Goal: Task Accomplishment & Management: Manage account settings

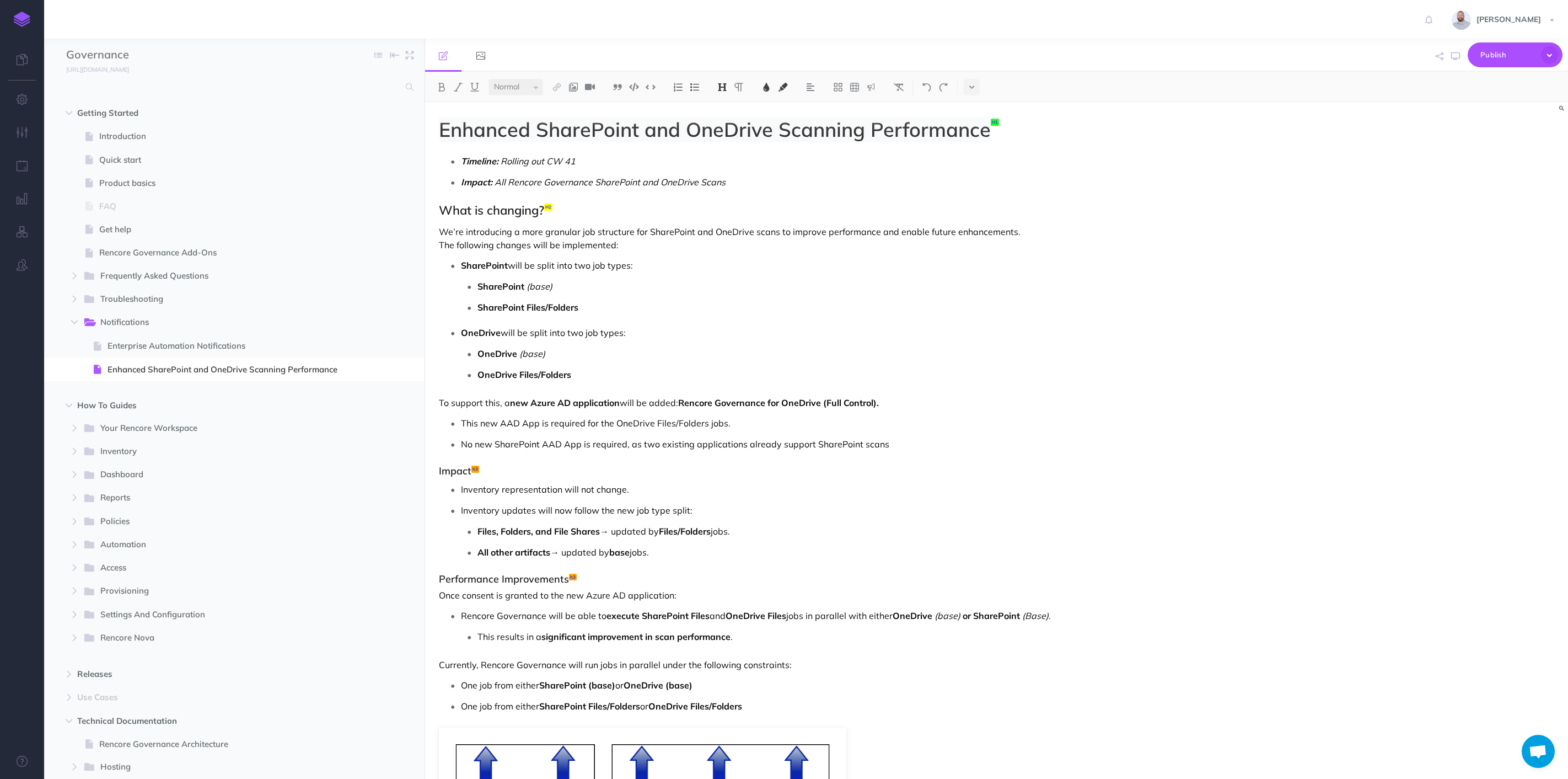
select select "null"
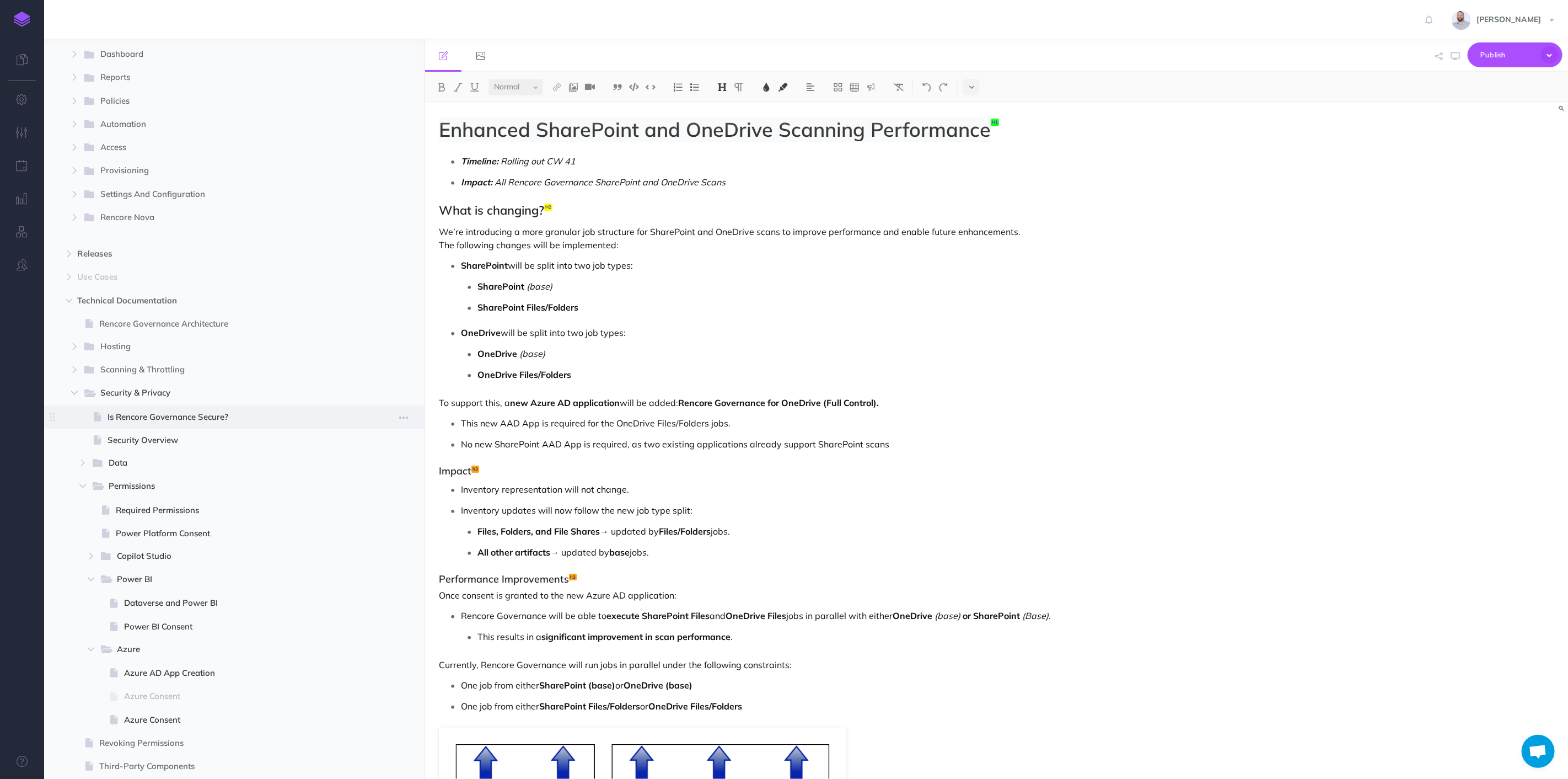
scroll to position [429, 0]
click at [74, 381] on icon "button" at bounding box center [74, 384] width 6 height 6
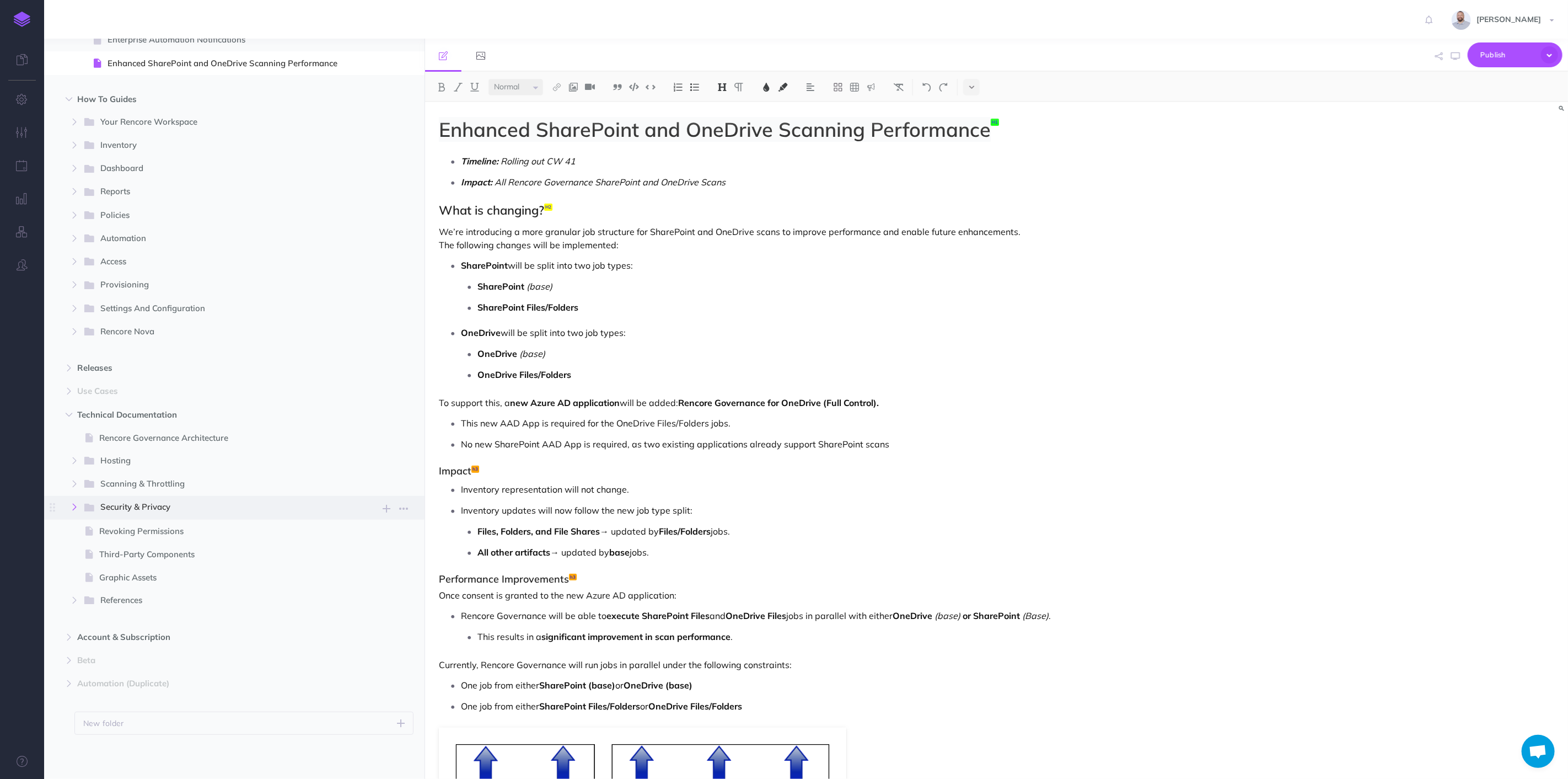
scroll to position [305, 0]
click at [71, 602] on icon "button" at bounding box center [74, 601] width 6 height 6
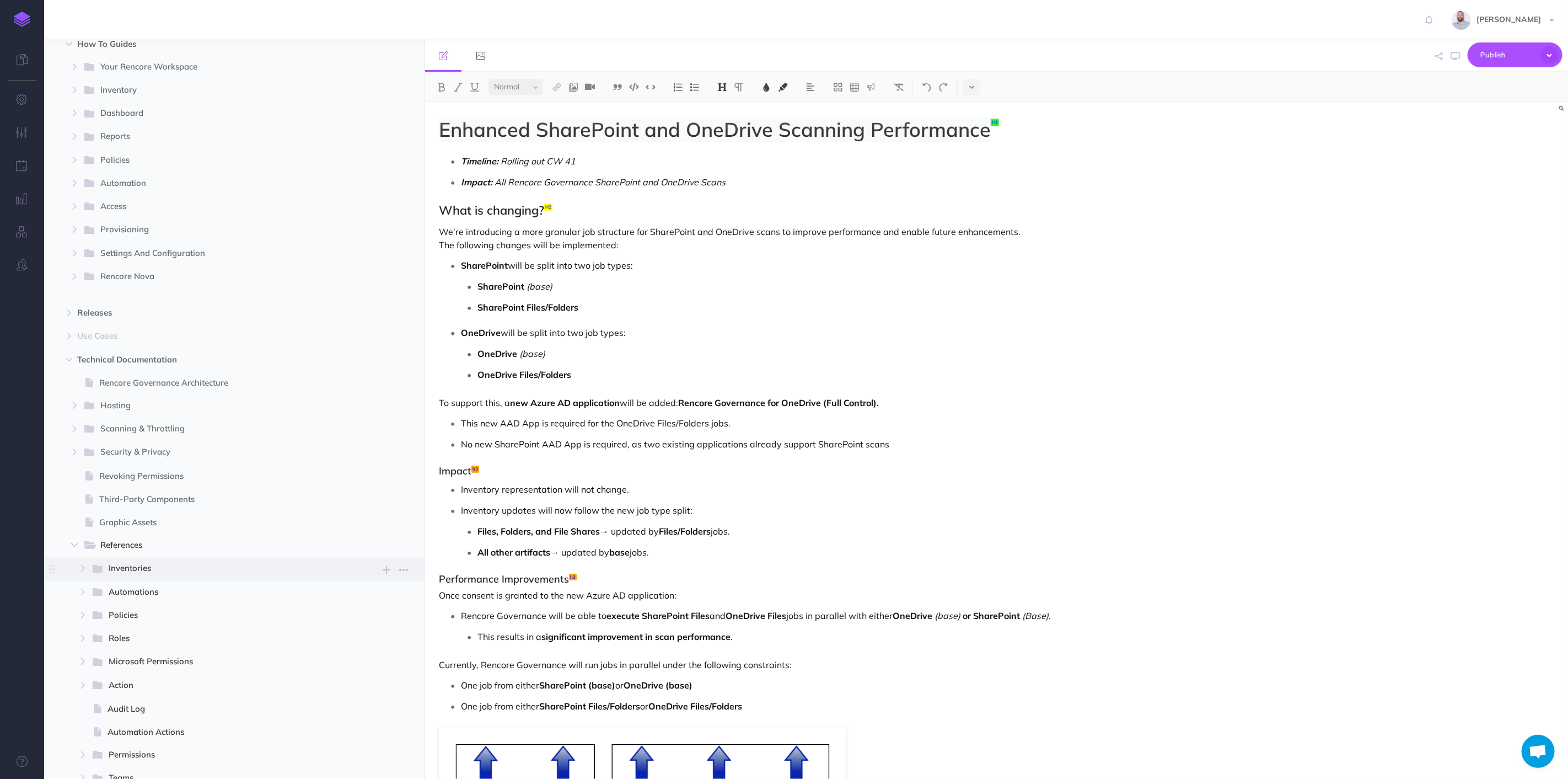
scroll to position [366, 0]
click at [143, 582] on span "Automations" at bounding box center [225, 587] width 233 height 14
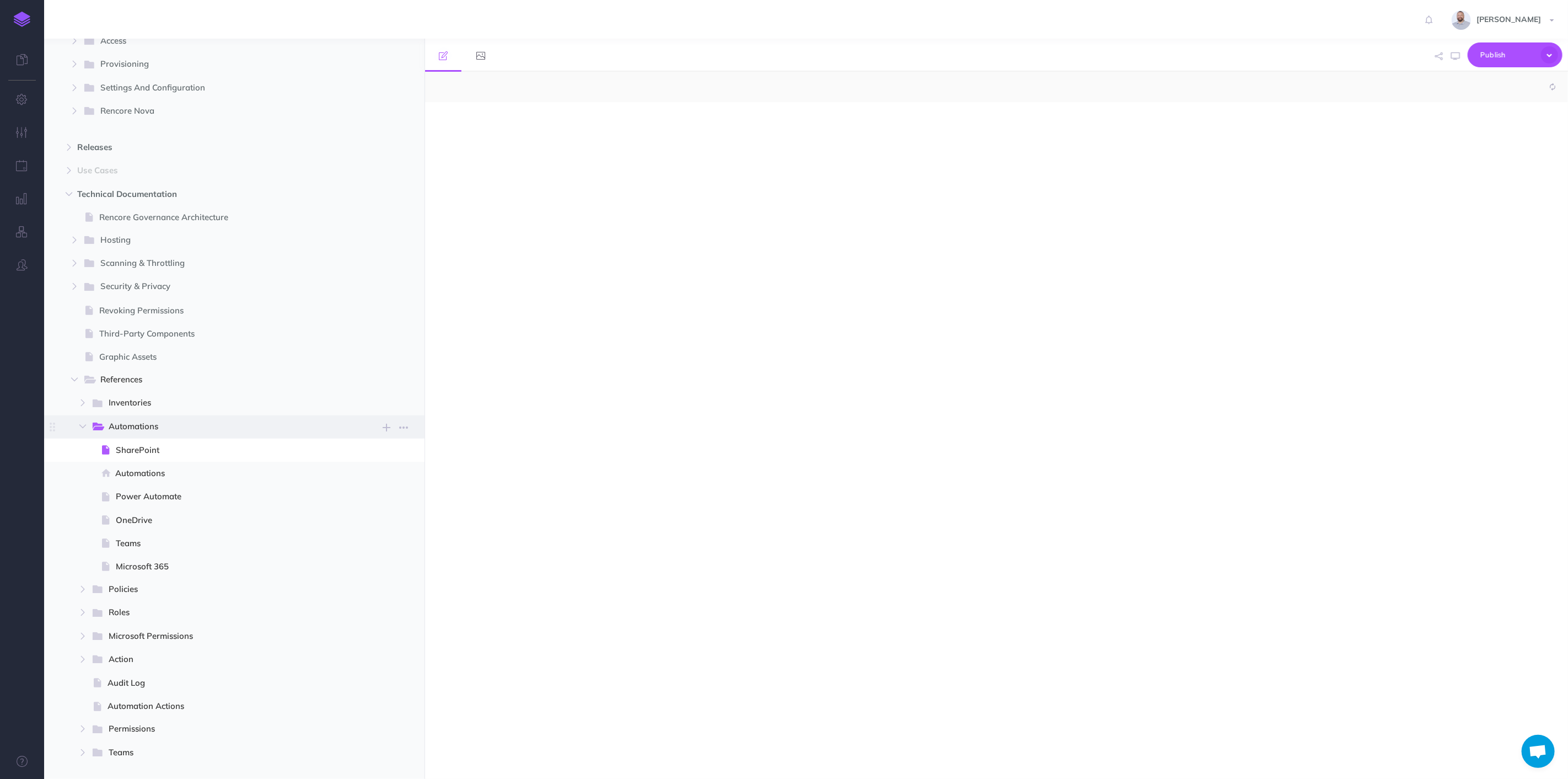
select select "null"
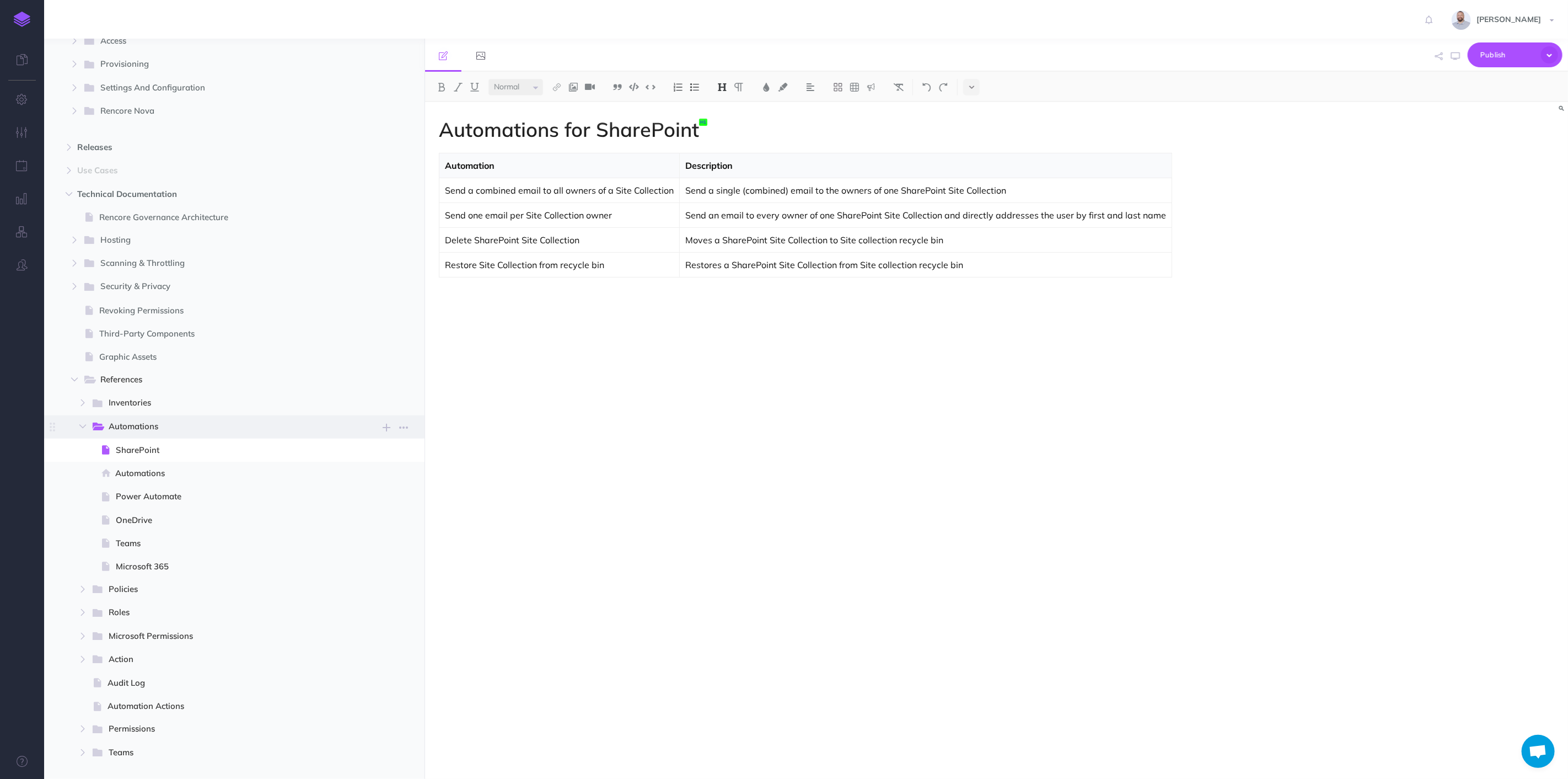
scroll to position [550, 0]
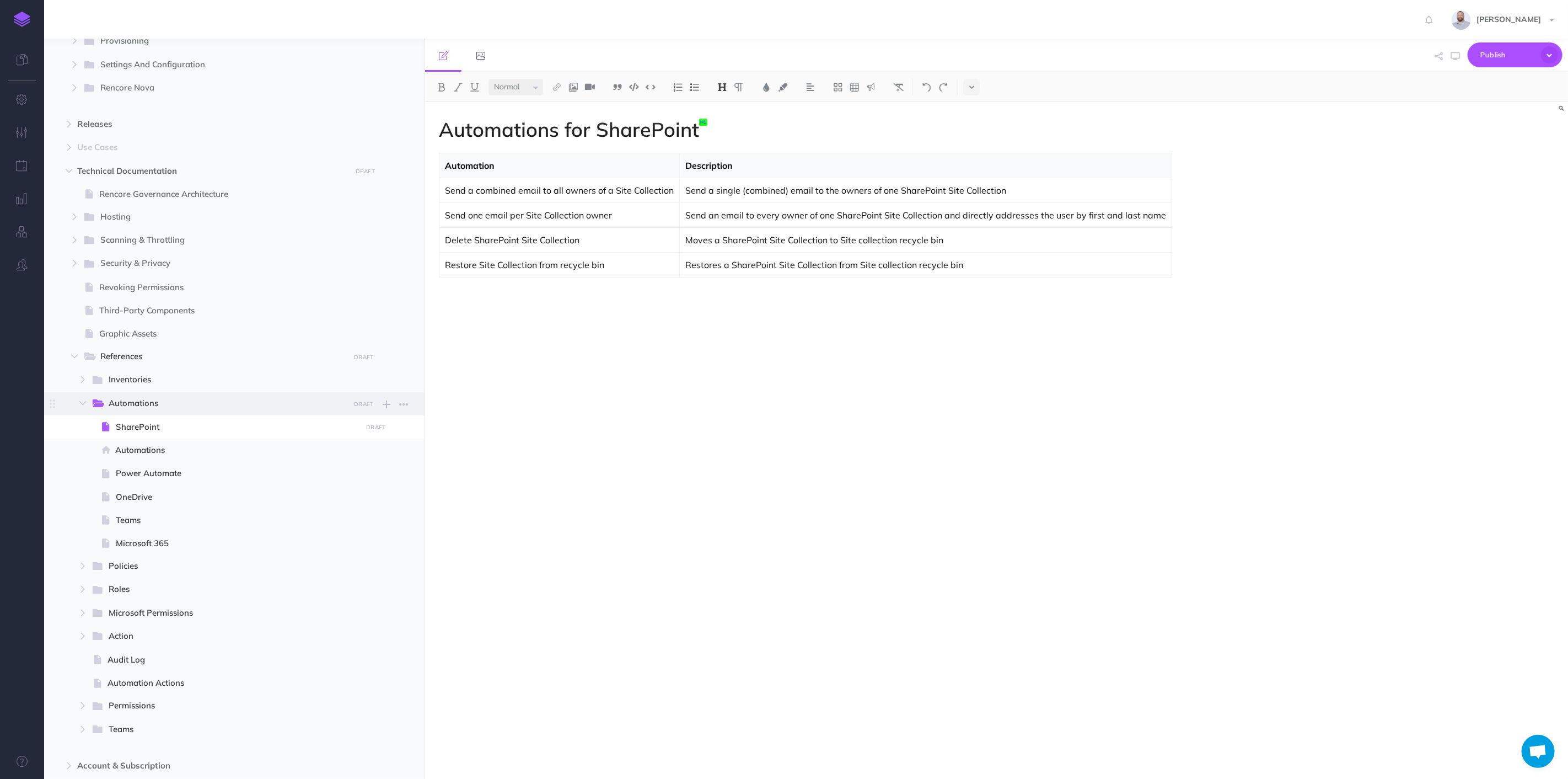
drag, startPoint x: 113, startPoint y: 634, endPoint x: 87, endPoint y: 393, distance: 242.4
click at [88, 394] on ul "Inventories New folder Add a new folder inside this folder New page Add a new b…" at bounding box center [248, 555] width 331 height 373
click at [83, 401] on icon "button" at bounding box center [82, 403] width 6 height 6
click at [182, 552] on span "Automation Actions" at bounding box center [233, 556] width 251 height 13
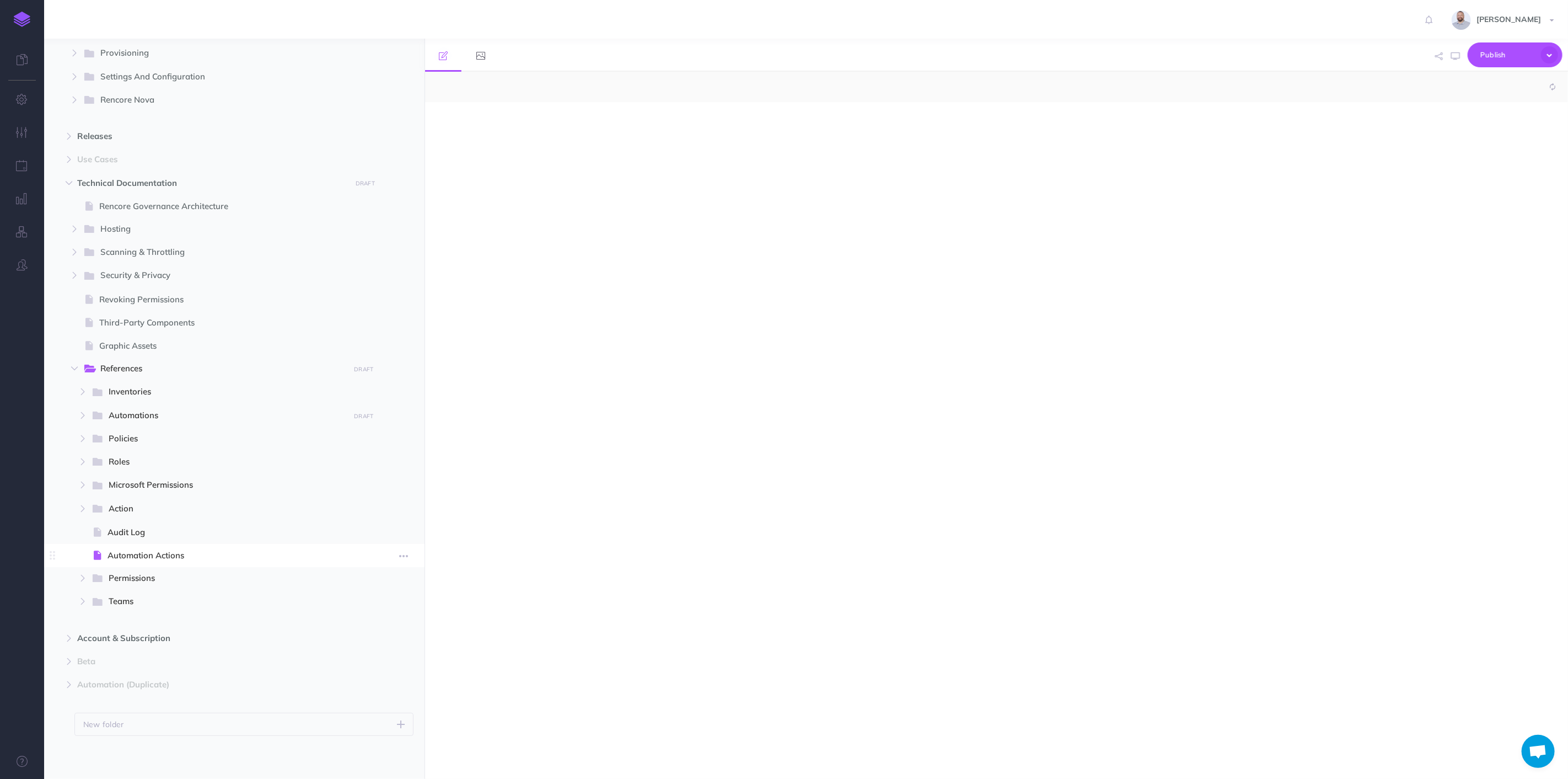
select select "null"
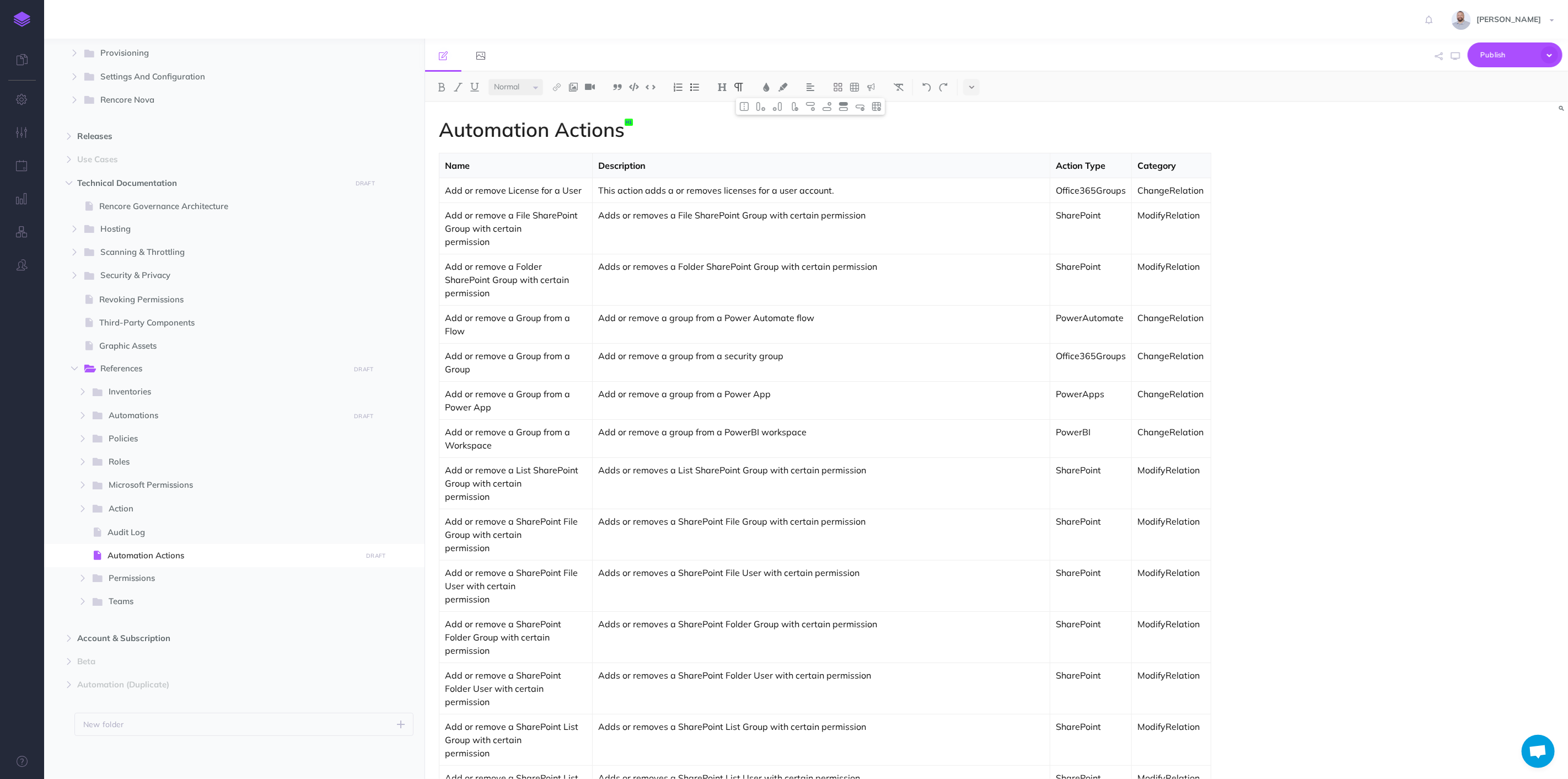
click at [1015, 237] on td "Adds or removes a File SharePoint Group with certain permission" at bounding box center [821, 228] width 457 height 51
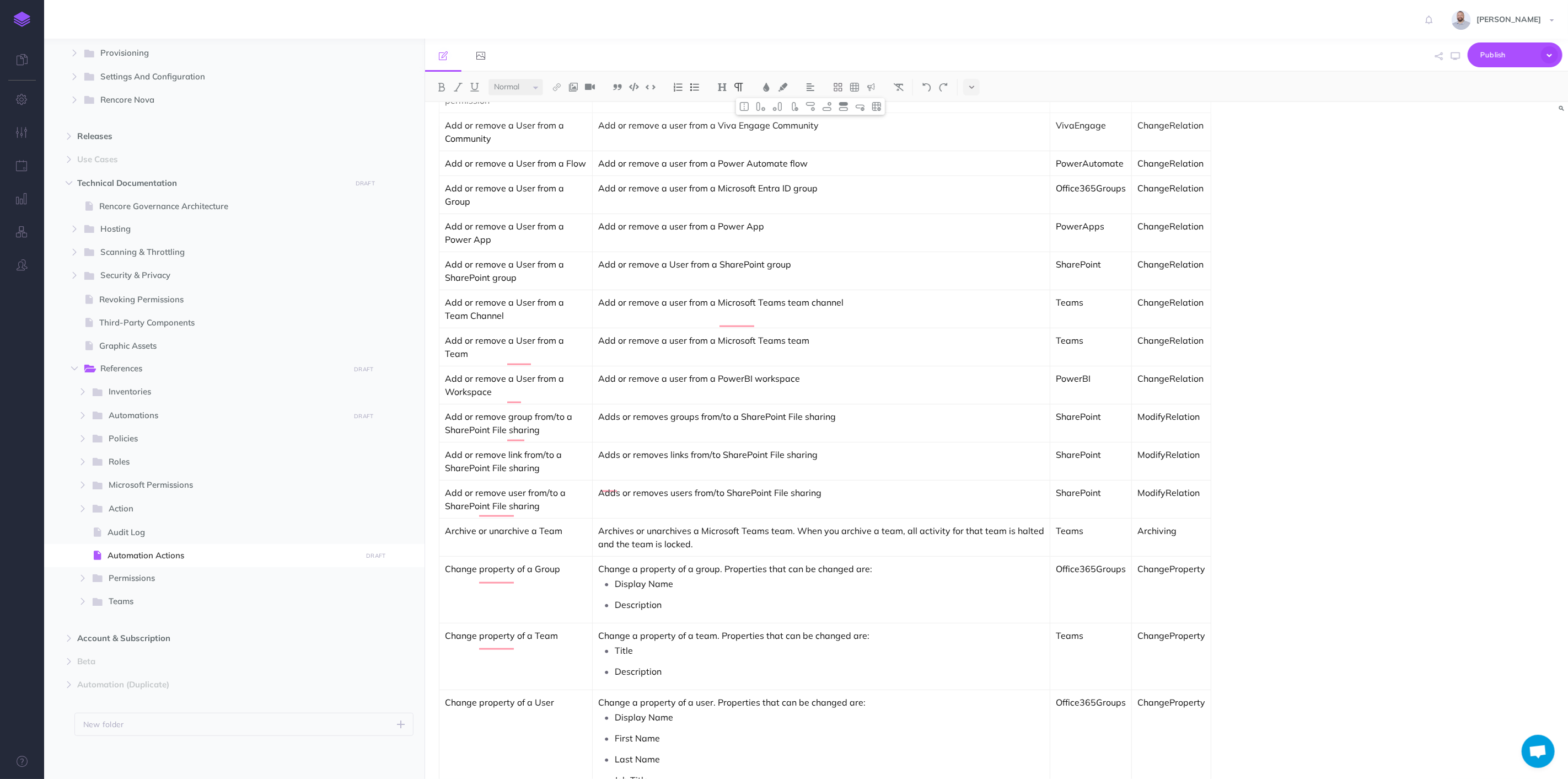
scroll to position [1050, 0]
click at [579, 486] on p "Add or remove user from/to a SharePoint File sharing" at bounding box center [516, 499] width 142 height 26
click at [578, 486] on p "Add or remove user from/to a SharePoint File sharing" at bounding box center [516, 499] width 142 height 26
click at [579, 486] on p "Add or remove user from/to a SharePoint File sharing" at bounding box center [516, 499] width 142 height 26
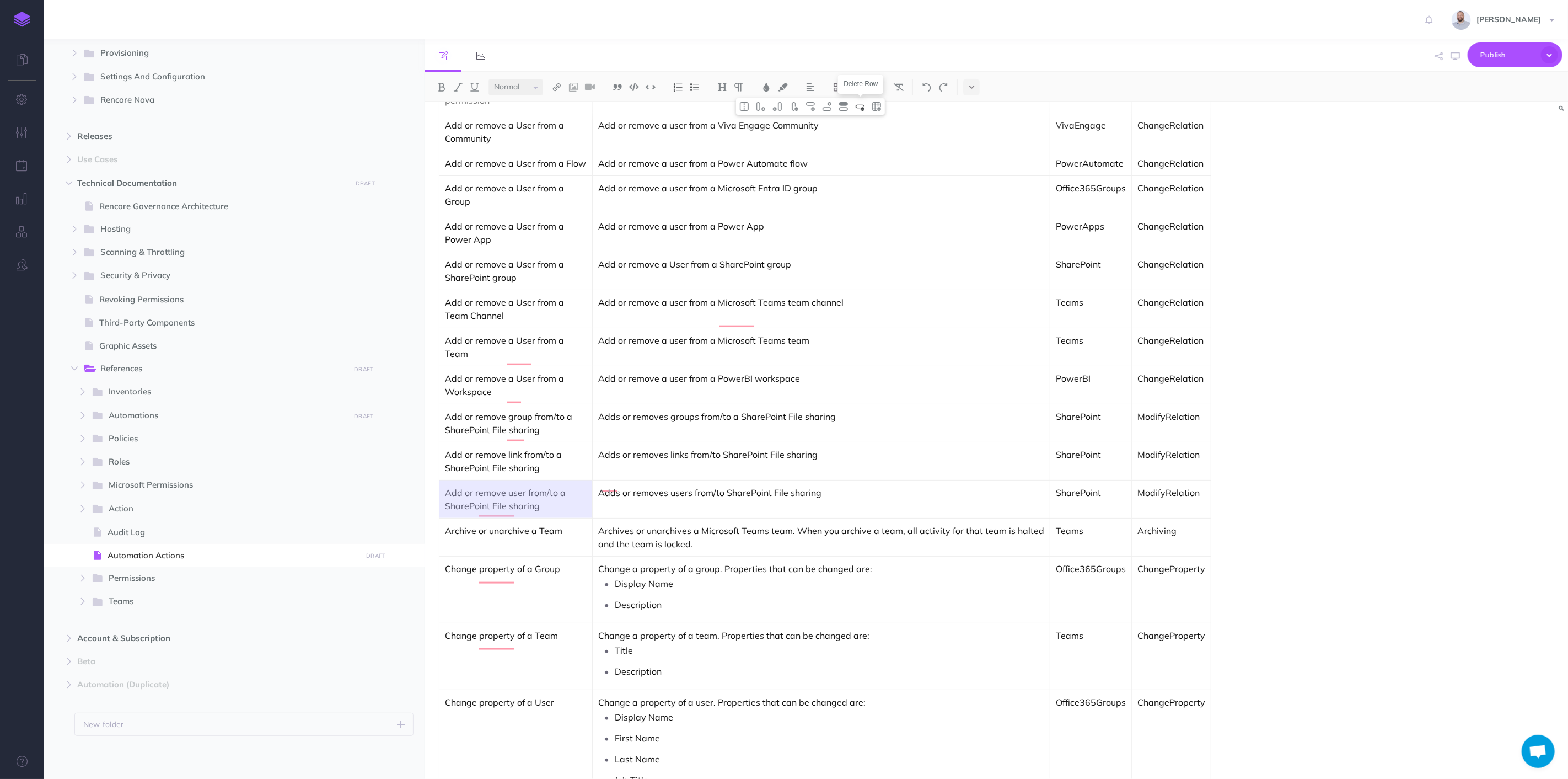
click at [860, 105] on img at bounding box center [860, 106] width 10 height 9
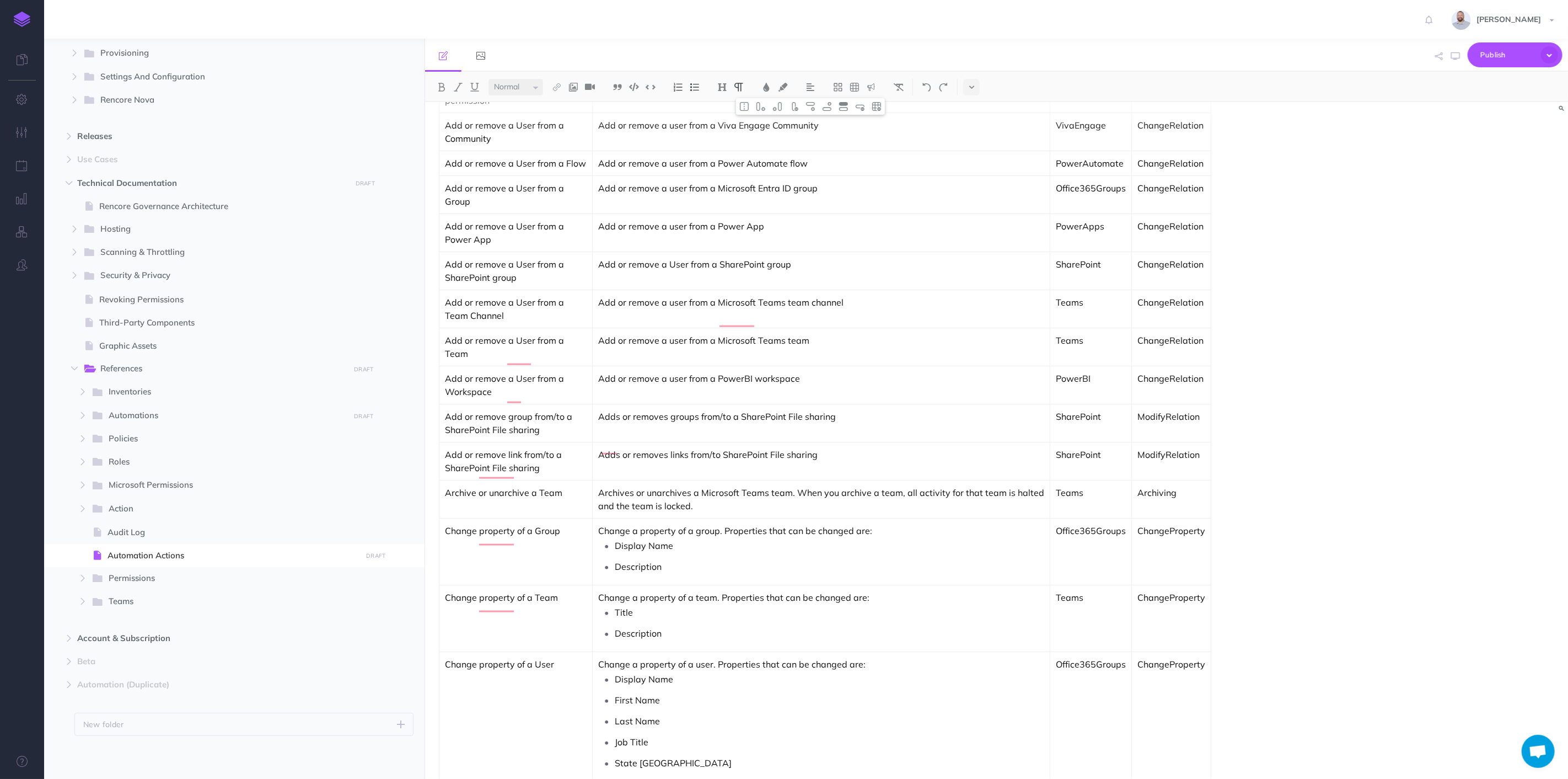
click at [559, 366] on td "Add or remove a User from a Workspace" at bounding box center [516, 385] width 153 height 38
click at [554, 448] on p "Add or remove link from/to a SharePoint File sharing" at bounding box center [516, 460] width 142 height 26
click at [863, 106] on img at bounding box center [860, 106] width 10 height 9
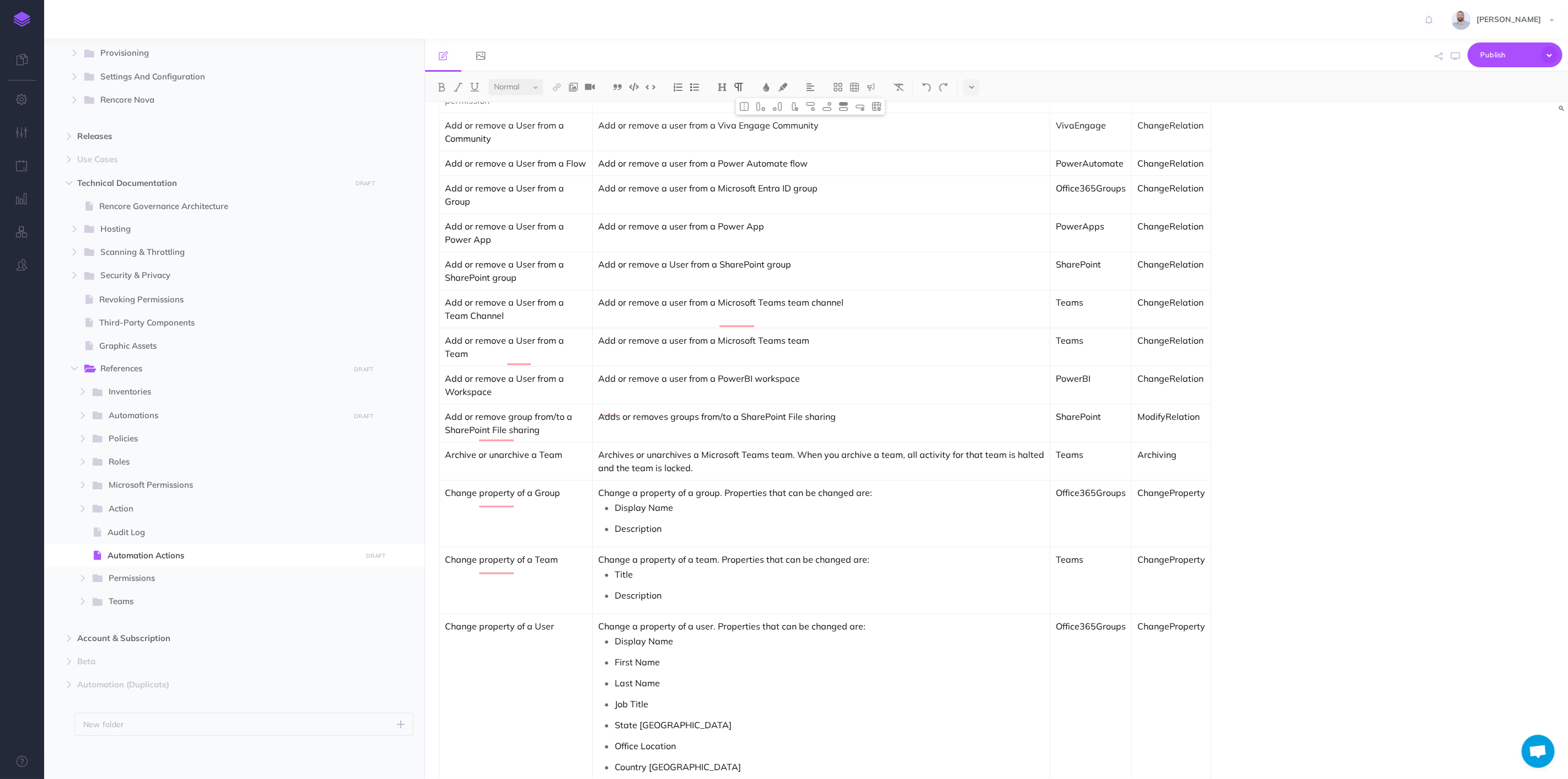
click at [695, 372] on p "Add or remove a user from a PowerBI workspace" at bounding box center [821, 378] width 446 height 13
click at [745, 372] on p "Add or remove a user from a PowerBI workspace" at bounding box center [821, 378] width 446 height 13
click at [769, 410] on p "Adds or removes groups from/to a SharePoint File sharing" at bounding box center [821, 416] width 446 height 13
click at [772, 410] on p "Adds or removes groups from/to a SharePoint File sharing" at bounding box center [821, 416] width 446 height 13
click at [862, 106] on img at bounding box center [860, 106] width 10 height 9
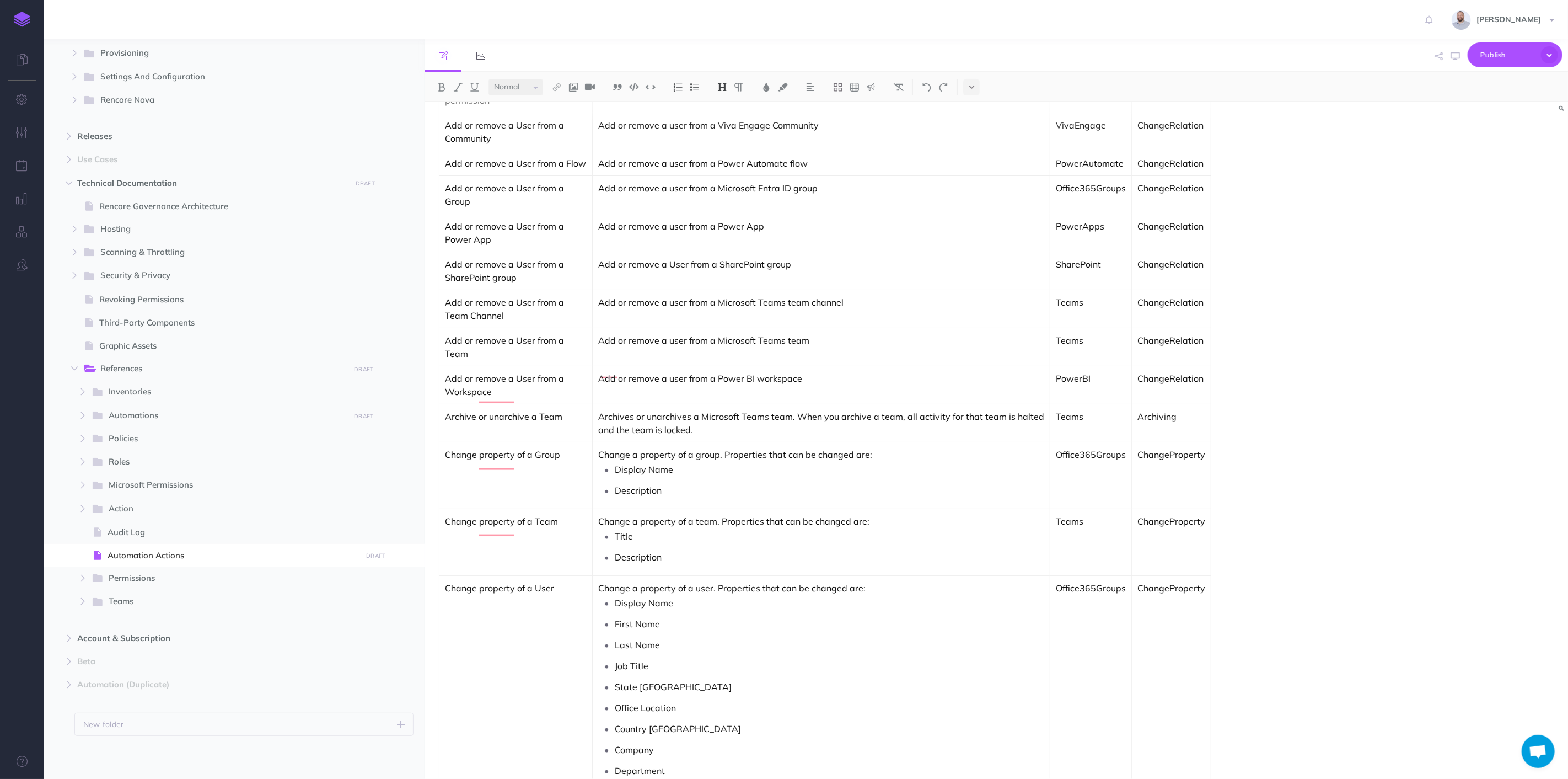
click at [1440, 207] on div "Automation Actions Name Description Action Type Category Add or remove License …" at bounding box center [996, 441] width 1143 height 677
click at [1511, 48] on span "Publish" at bounding box center [1508, 55] width 55 height 17
click at [1486, 131] on h4 "Publish" at bounding box center [1497, 130] width 111 height 8
click at [1512, 53] on span "Publish" at bounding box center [1508, 55] width 55 height 17
click at [1495, 89] on p "Publish all draft items, making them public." at bounding box center [1497, 99] width 111 height 20
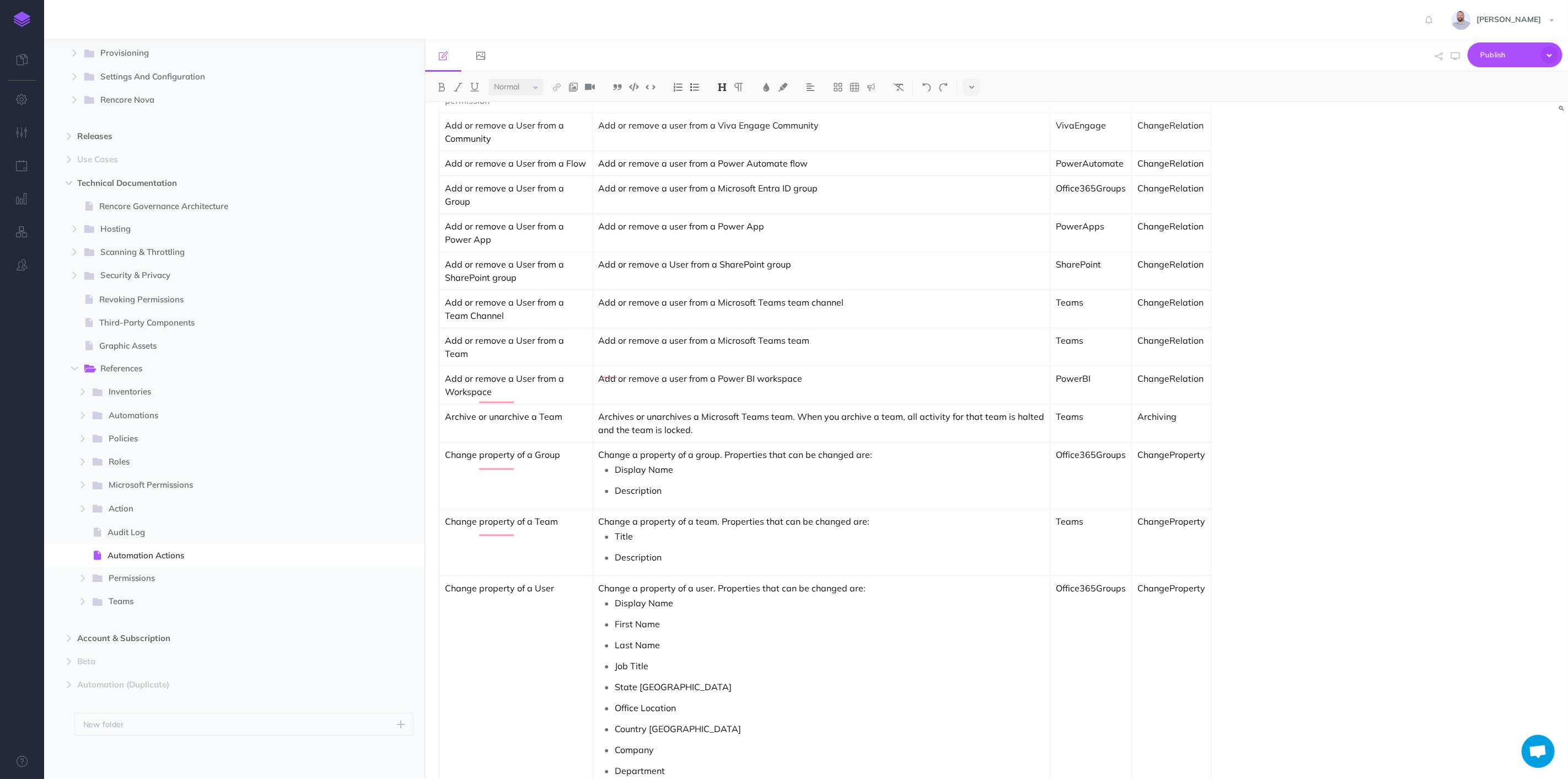
click at [22, 19] on img at bounding box center [21, 19] width 16 height 16
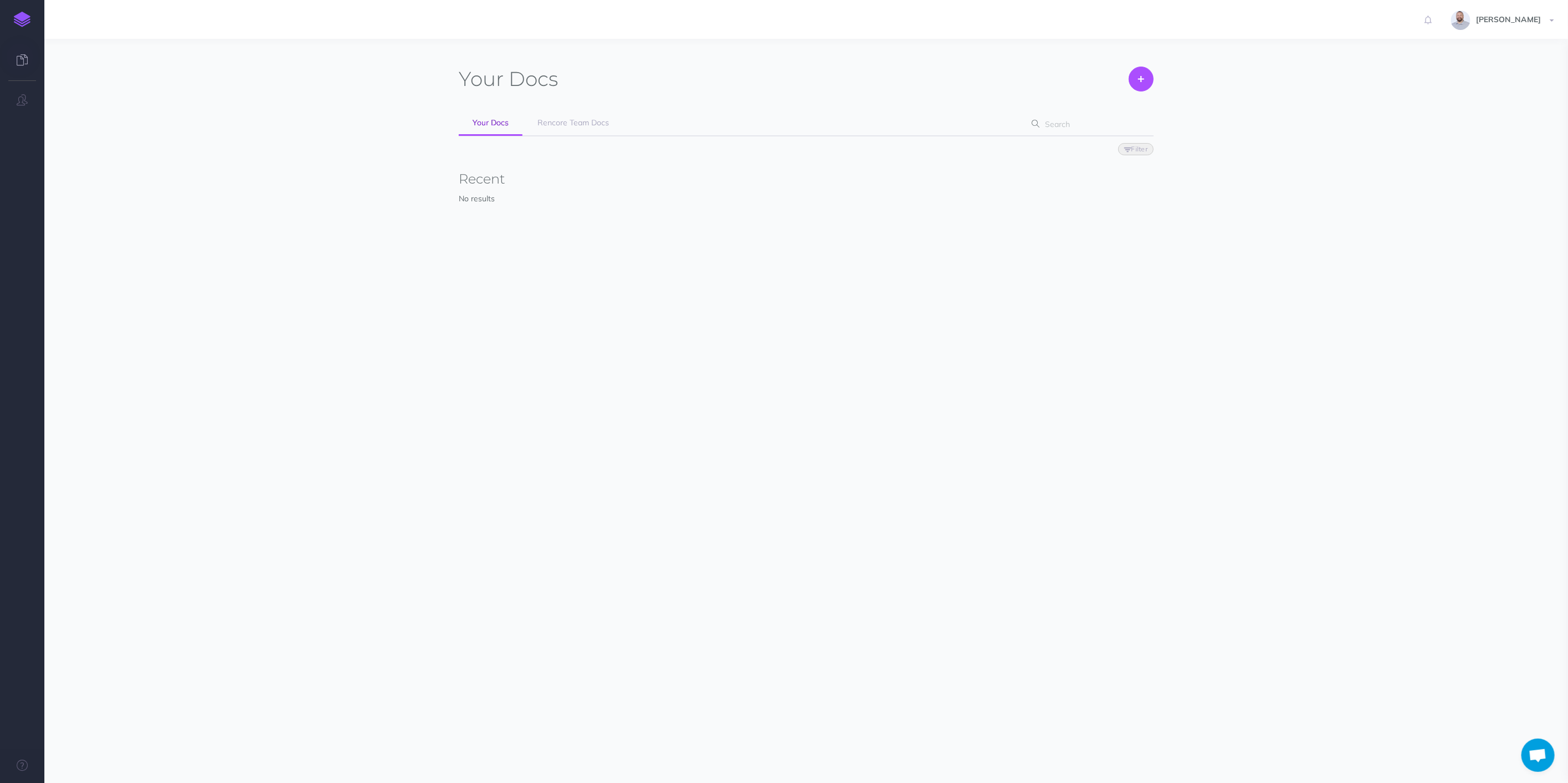
scroll to position [368, 0]
click at [550, 114] on link "Rencore Team Docs" at bounding box center [573, 123] width 99 height 25
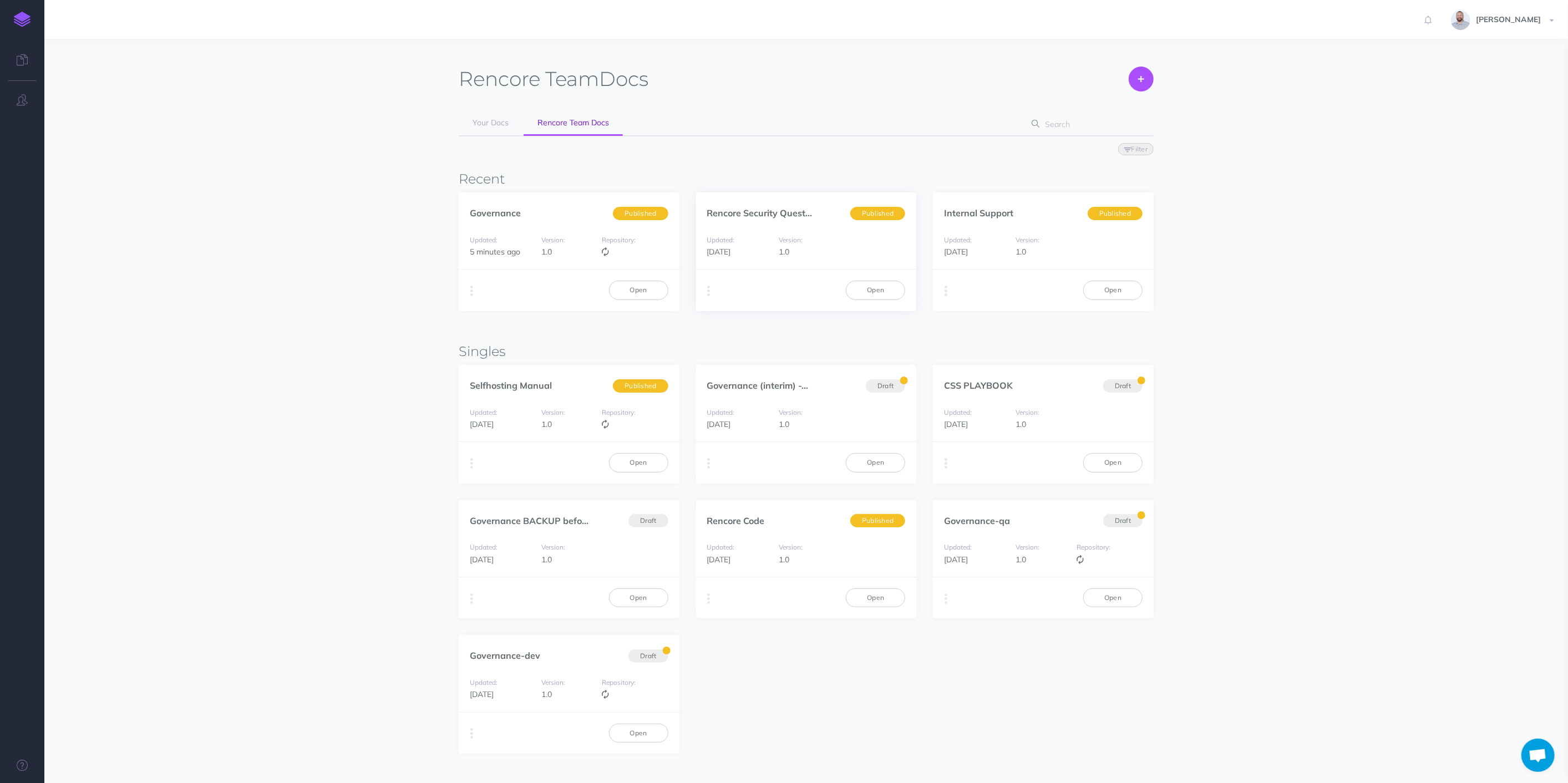
scroll to position [368, 0]
click at [877, 291] on link "Open" at bounding box center [875, 290] width 59 height 19
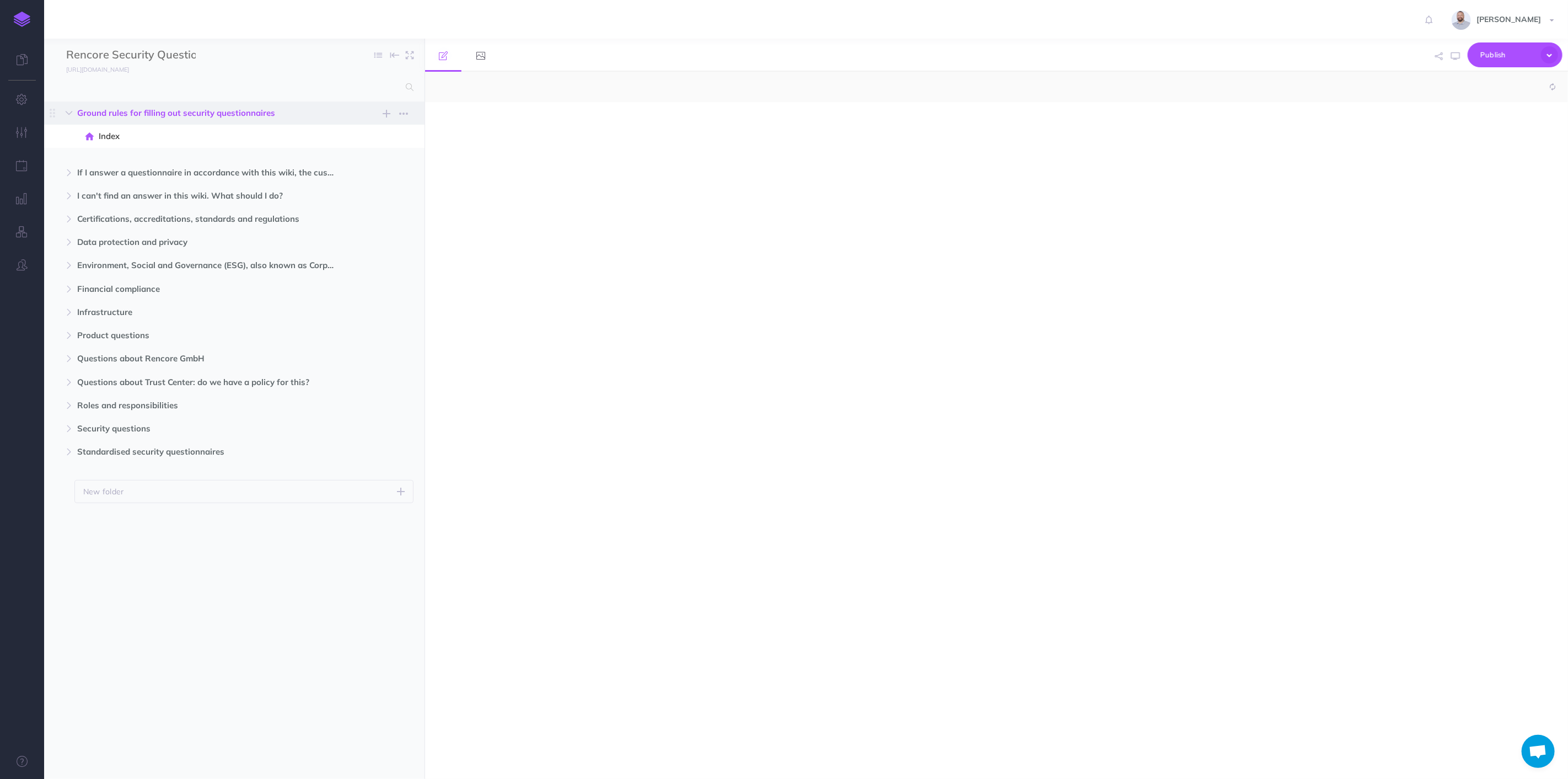
scroll to position [366, 0]
select select "null"
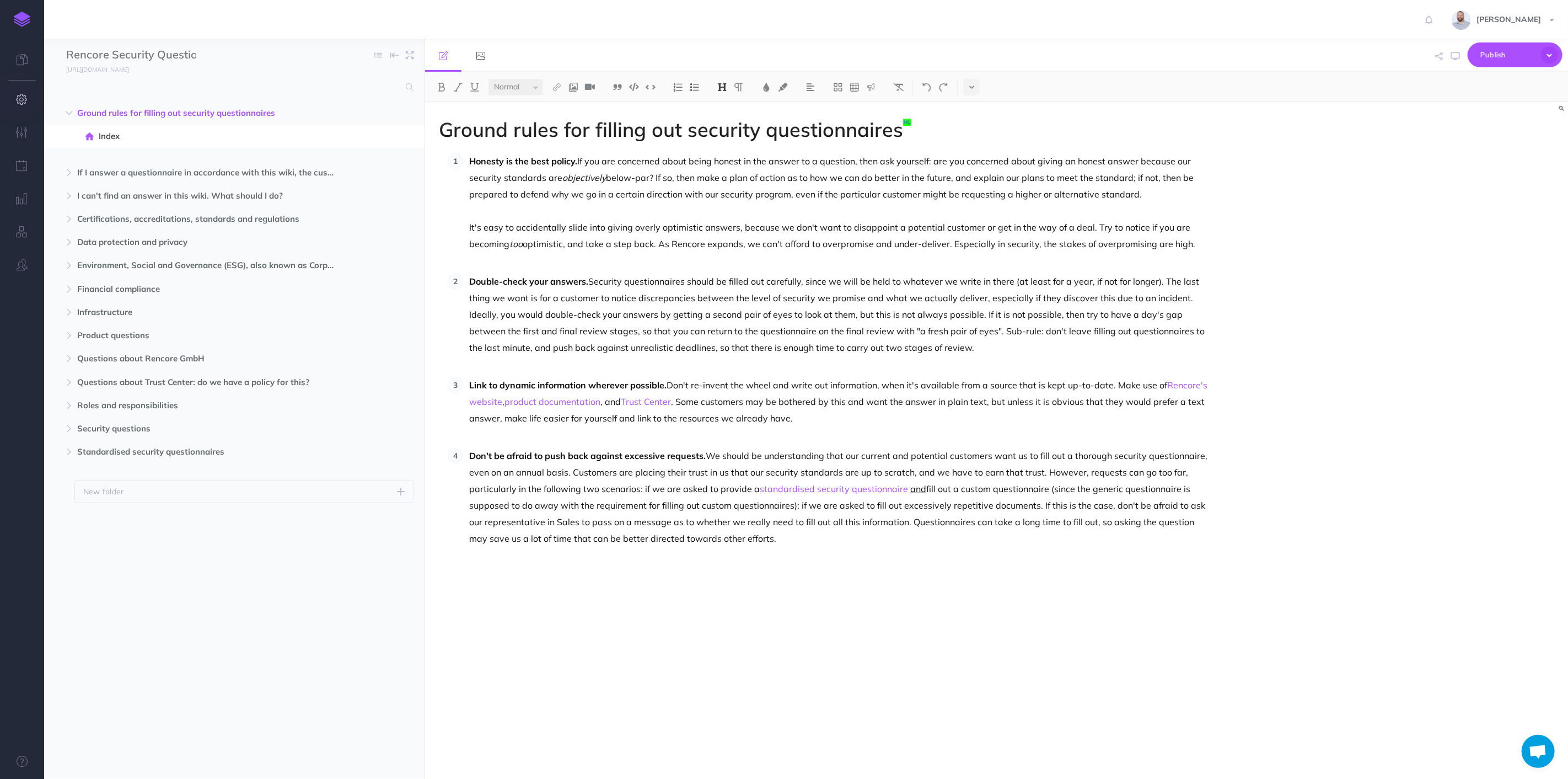
click at [25, 96] on icon "button" at bounding box center [22, 99] width 11 height 11
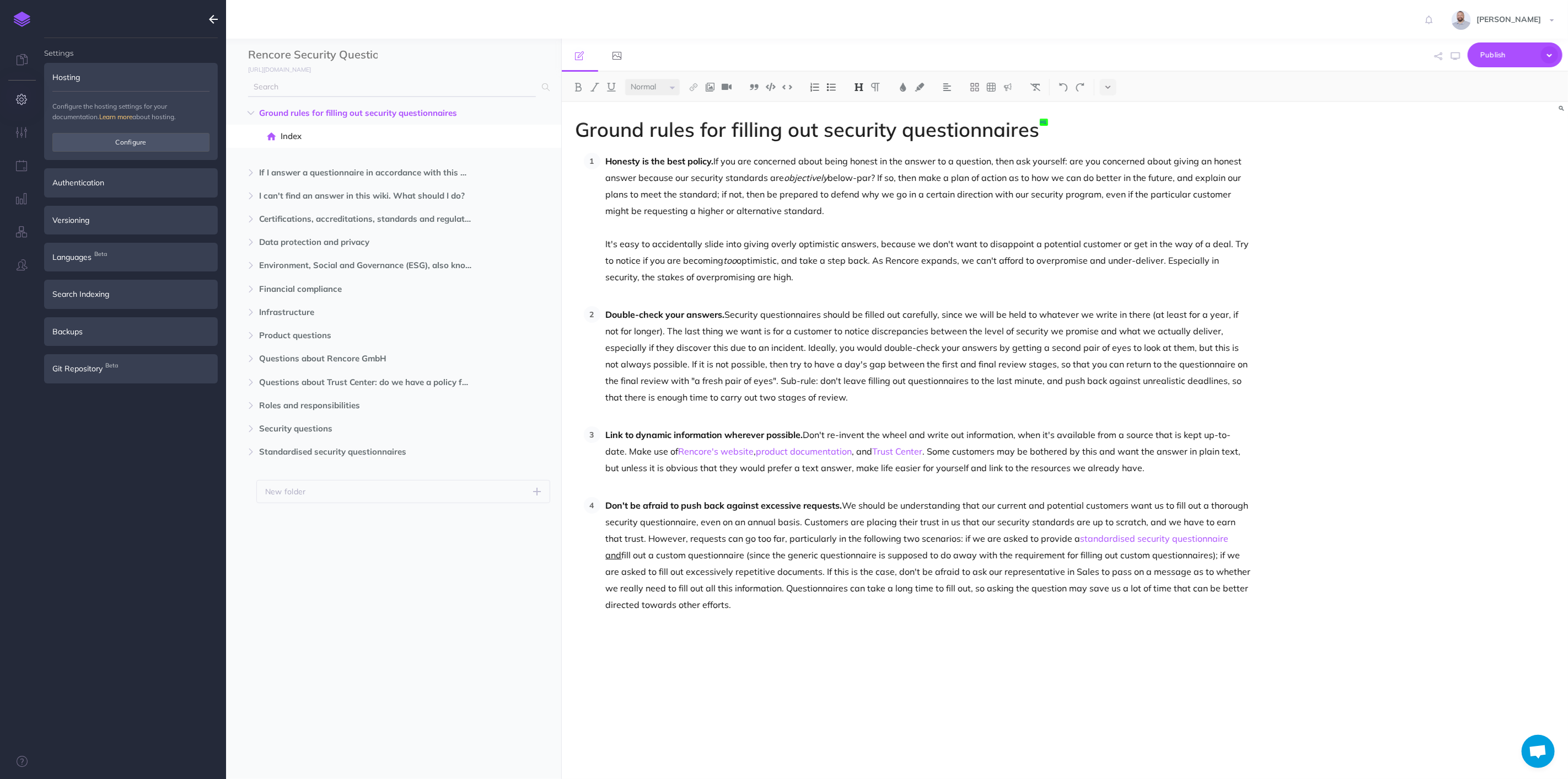
type input "rob@rencore.com"
click at [150, 145] on button "Configure" at bounding box center [131, 142] width 157 height 18
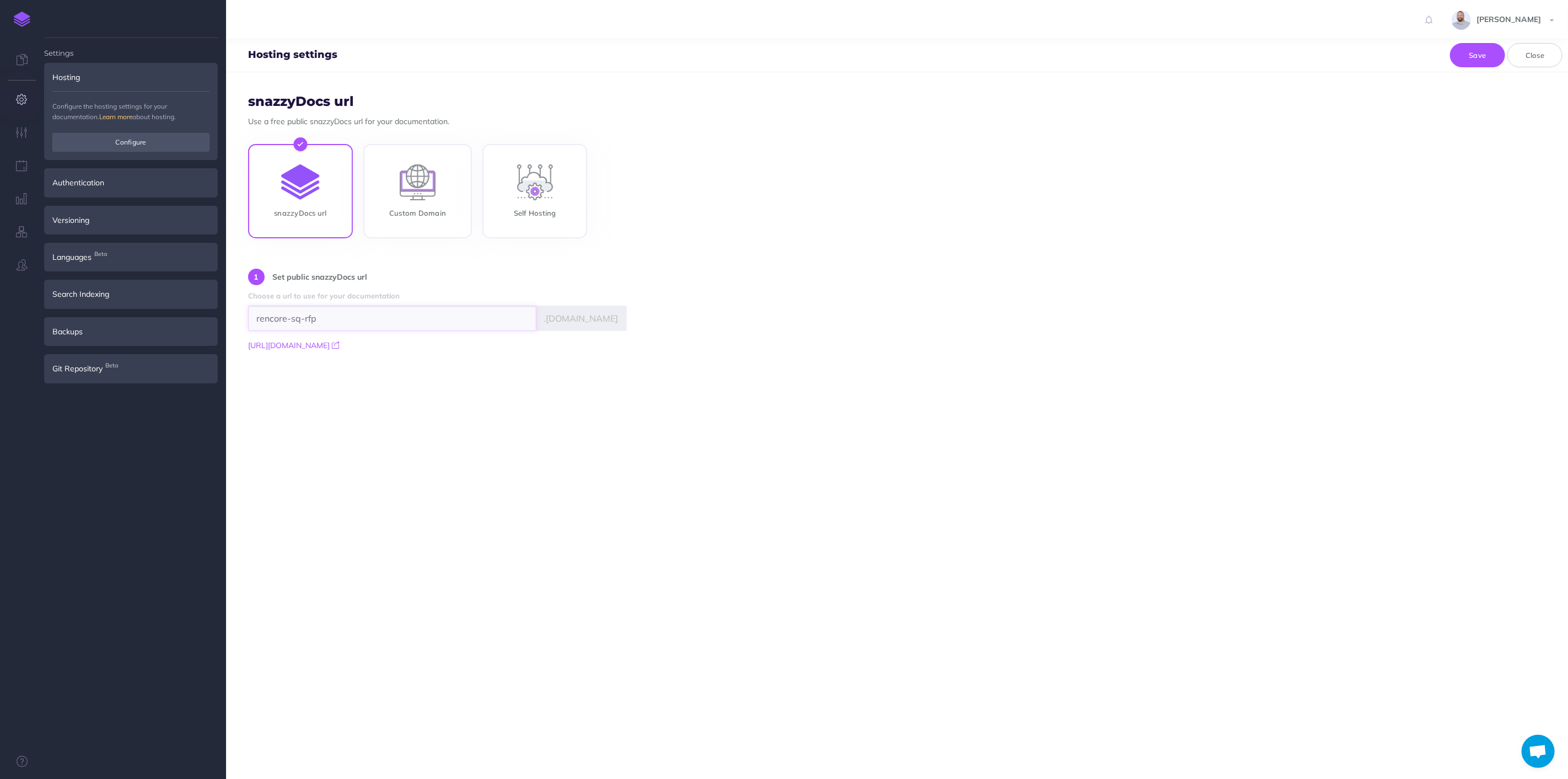
click at [458, 316] on input "rencore-sq-rfp" at bounding box center [392, 319] width 289 height 26
click at [817, 51] on div "Hosting settings Save Close" at bounding box center [897, 55] width 1342 height 33
